Goal: Navigation & Orientation: Find specific page/section

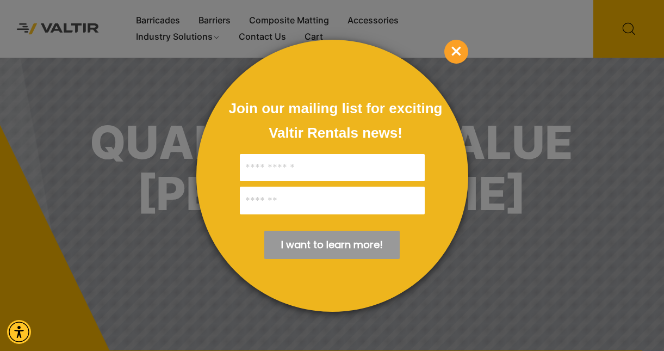
scroll to position [98, 0]
click at [459, 51] on span "×" at bounding box center [456, 52] width 24 height 24
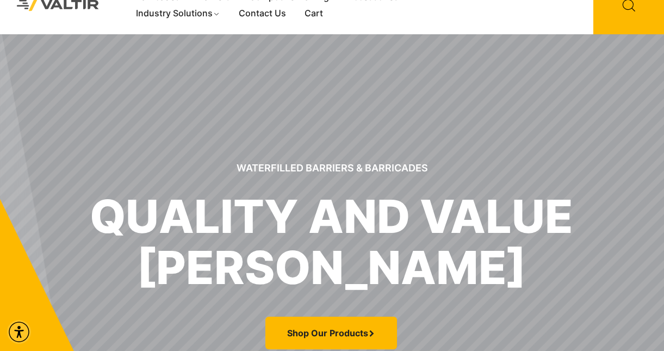
scroll to position [0, 0]
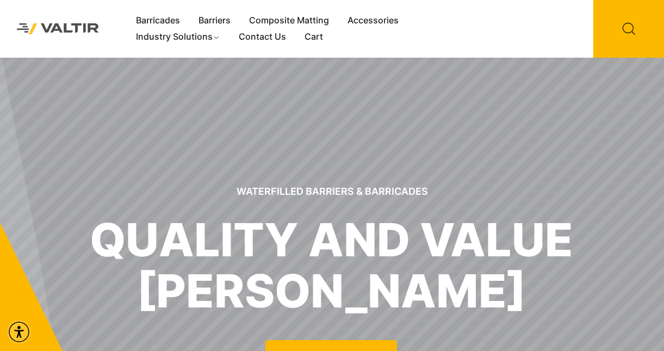
click at [91, 33] on img at bounding box center [57, 29] width 99 height 28
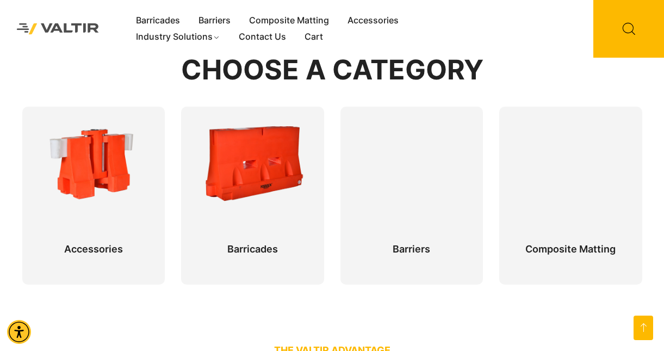
scroll to position [500, 0]
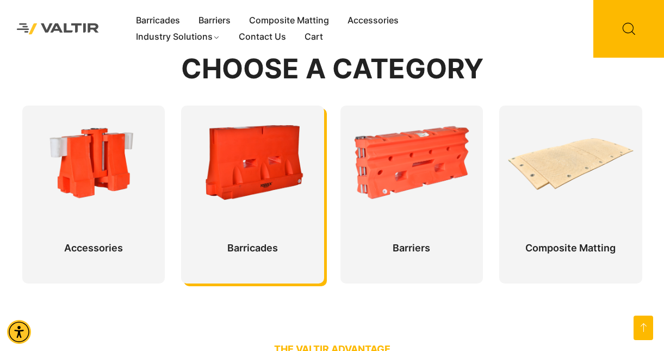
click at [232, 178] on div at bounding box center [252, 194] width 143 height 178
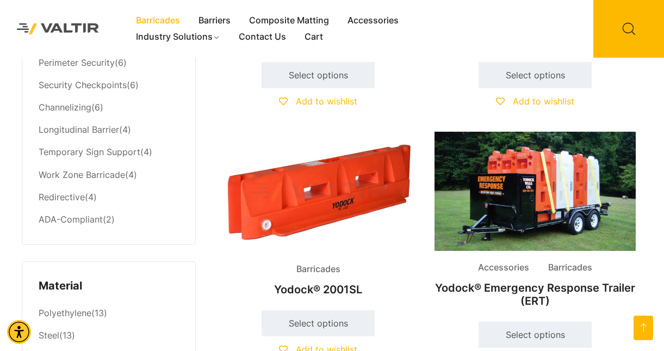
scroll to position [579, 0]
